Goal: Information Seeking & Learning: Learn about a topic

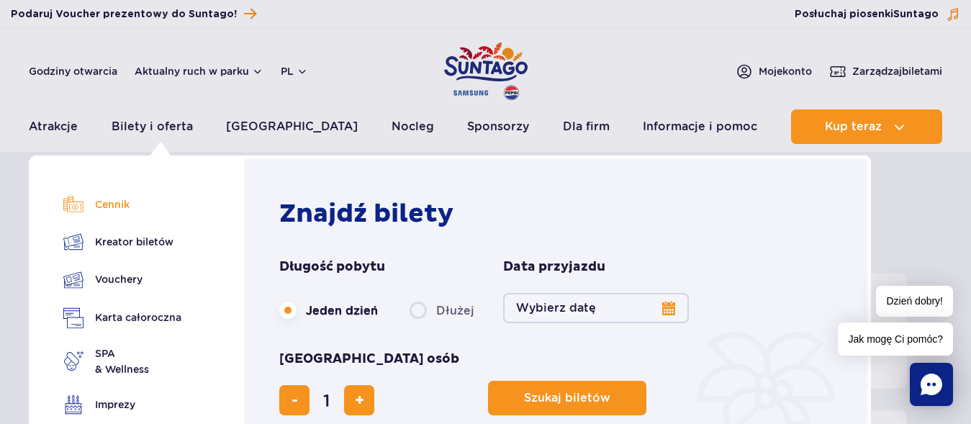
click at [106, 206] on link "Cennik" at bounding box center [122, 204] width 118 height 20
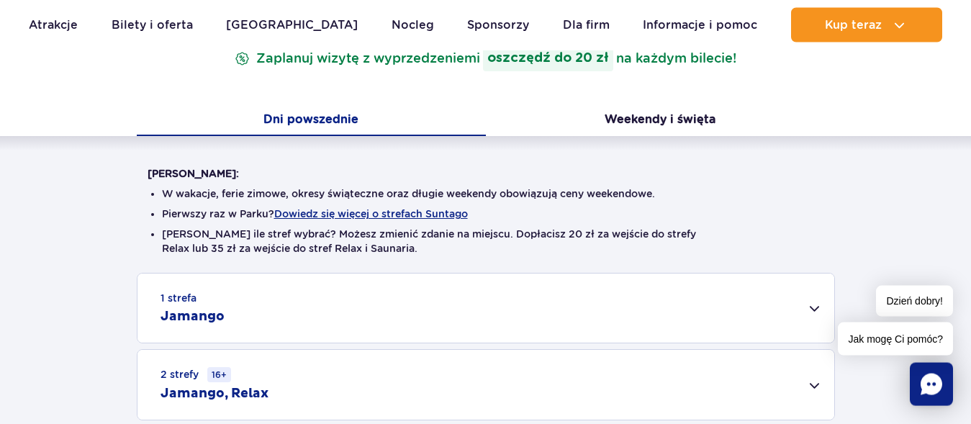
scroll to position [220, 0]
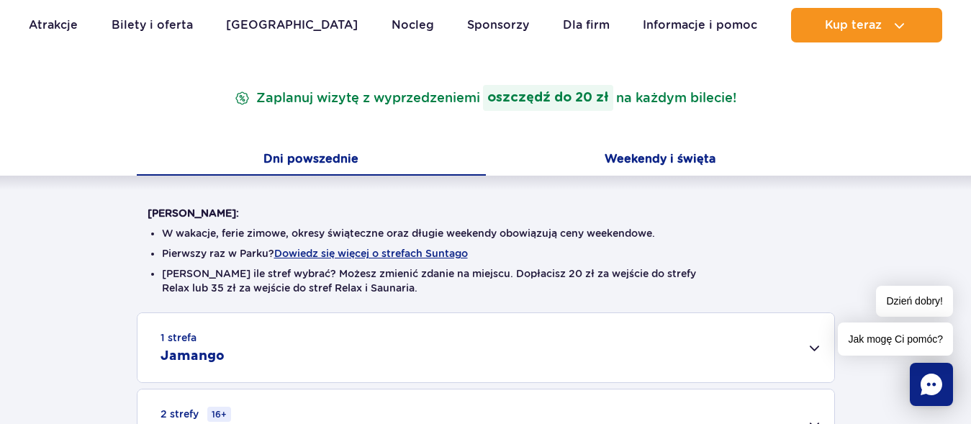
click at [646, 161] on button "Weekendy i święta" at bounding box center [660, 160] width 349 height 30
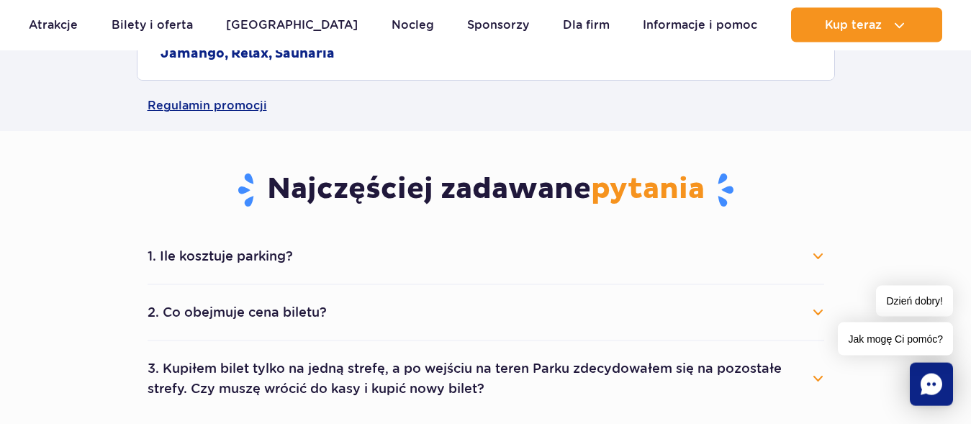
scroll to position [734, 0]
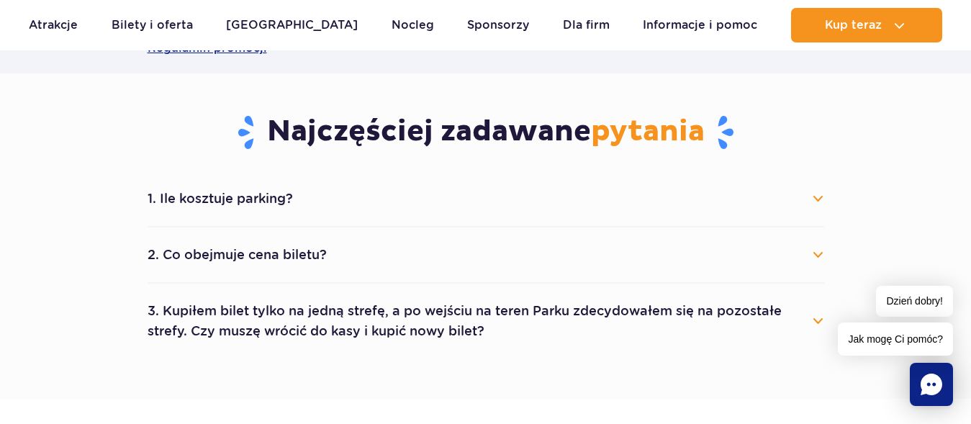
click at [278, 201] on button "1. Ile kosztuje parking?" at bounding box center [486, 199] width 676 height 32
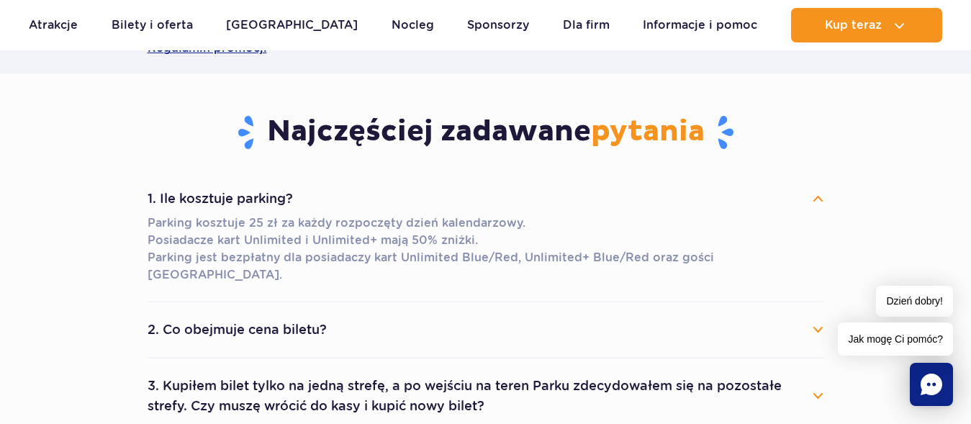
click at [245, 314] on button "2. Co obejmuje cena biletu?" at bounding box center [486, 330] width 676 height 32
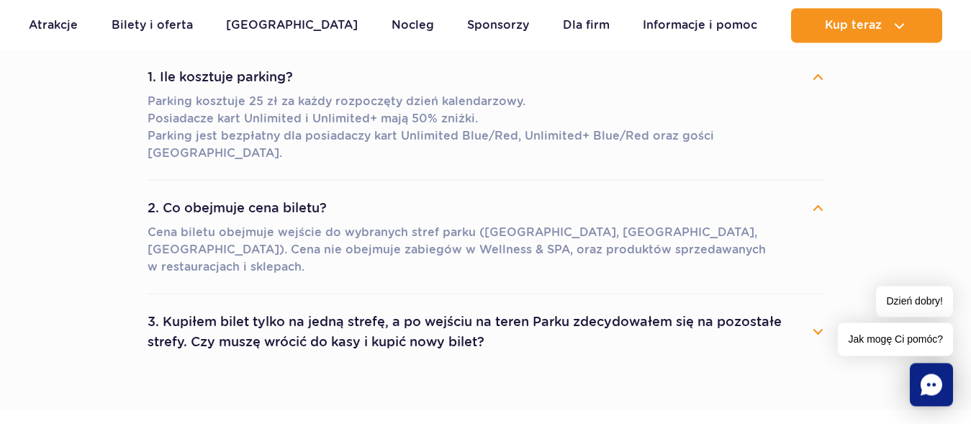
scroll to position [881, 0]
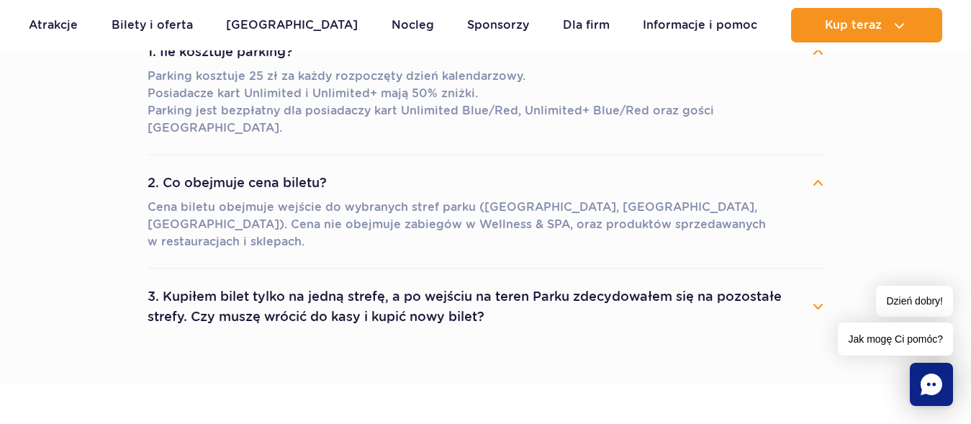
click at [325, 281] on button "3. Kupiłem bilet tylko na jedną strefę, a po wejściu na teren Parku zdecydowałe…" at bounding box center [486, 307] width 676 height 52
click at [363, 281] on button "3. Kupiłem bilet tylko na jedną strefę, a po wejściu na teren Parku zdecydowałe…" at bounding box center [486, 307] width 676 height 52
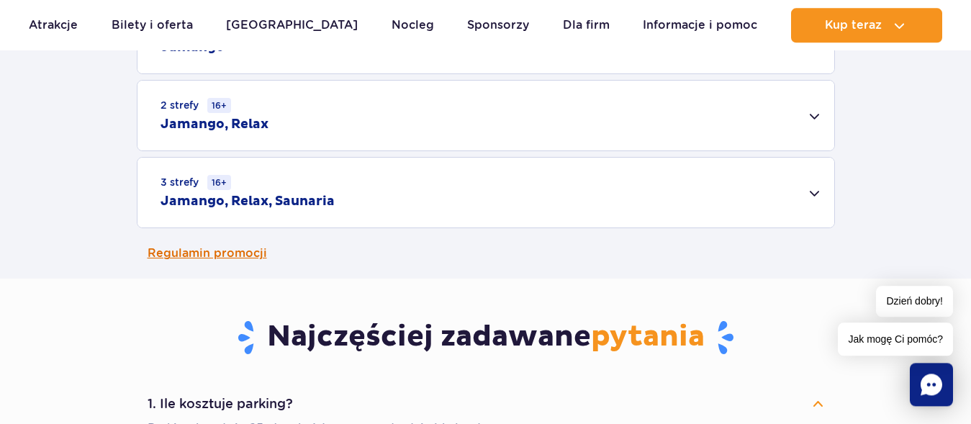
scroll to position [440, 0]
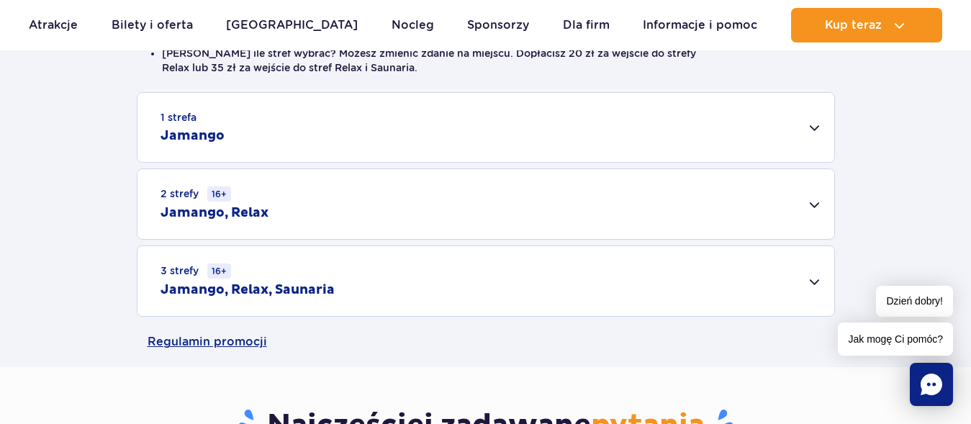
click at [183, 139] on h2 "Jamango" at bounding box center [192, 135] width 64 height 17
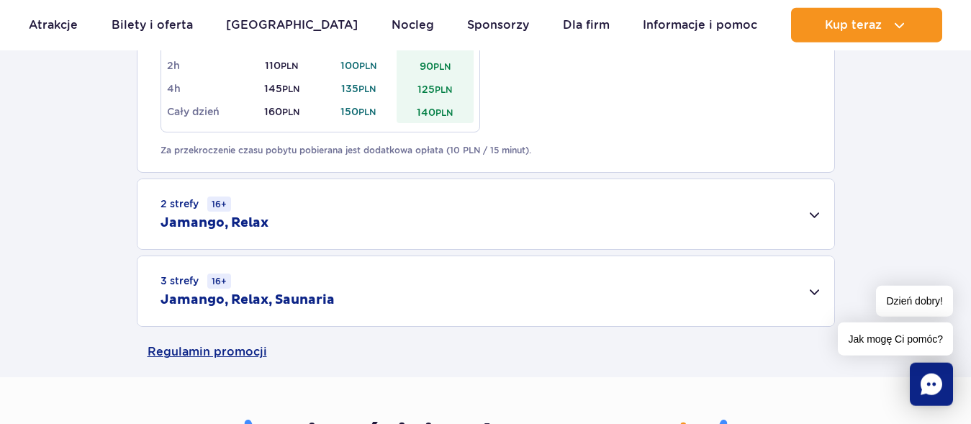
scroll to position [1028, 0]
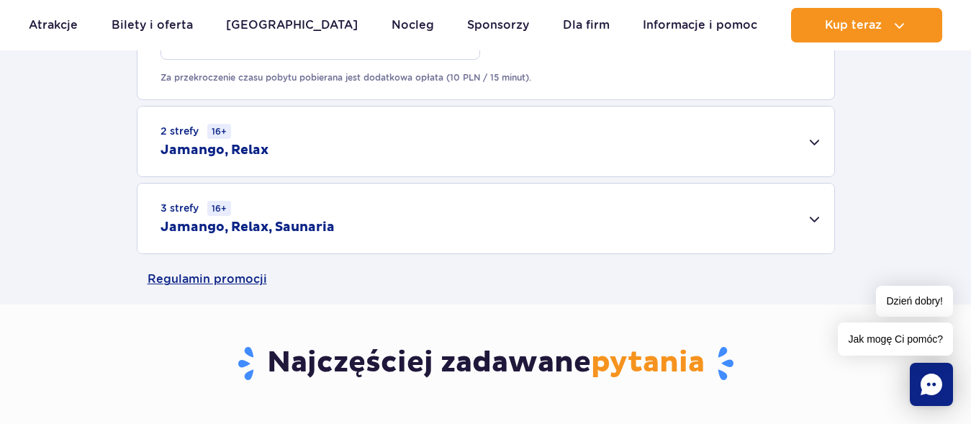
click at [317, 222] on h2 "Jamango, Relax, Saunaria" at bounding box center [247, 227] width 174 height 17
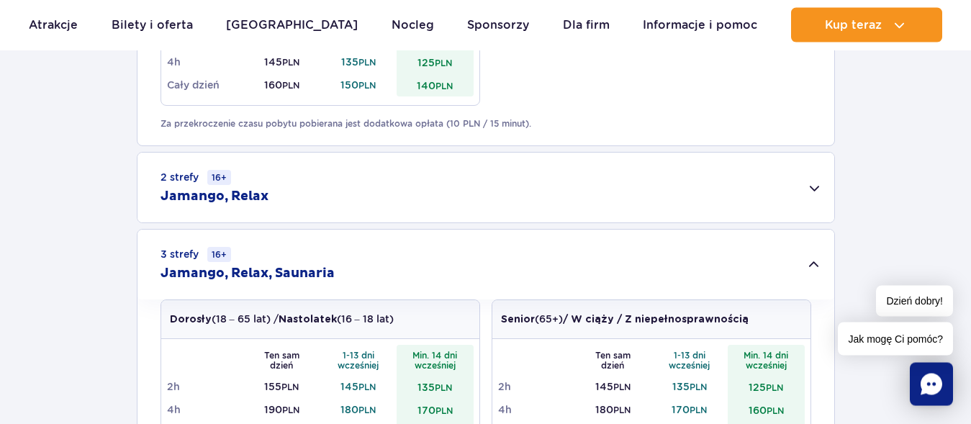
scroll to position [954, 0]
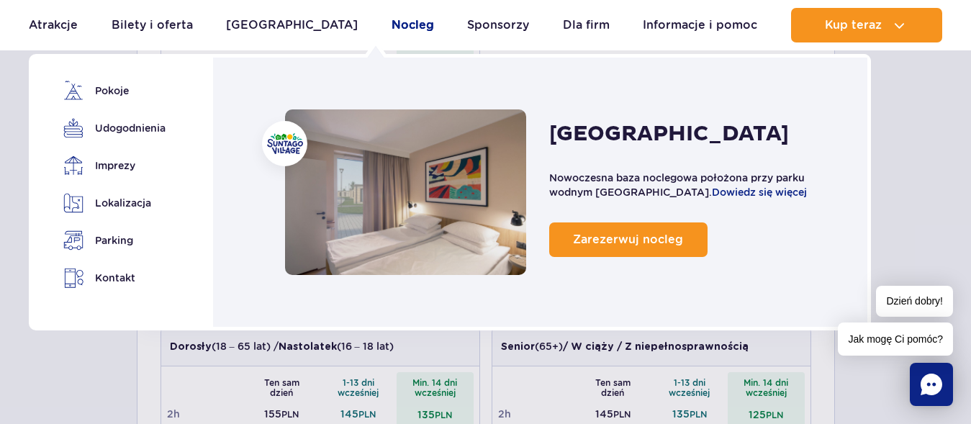
click at [391, 26] on link "Nocleg" at bounding box center [412, 25] width 42 height 35
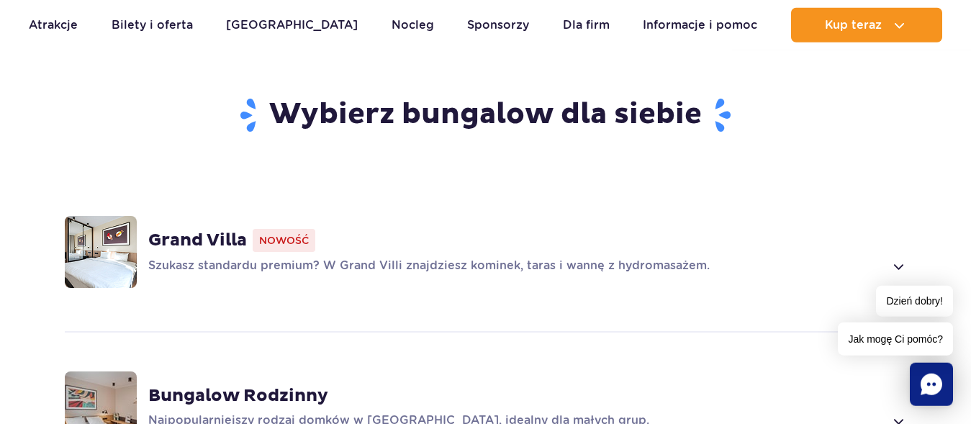
scroll to position [807, 0]
